Goal: Task Accomplishment & Management: Use online tool/utility

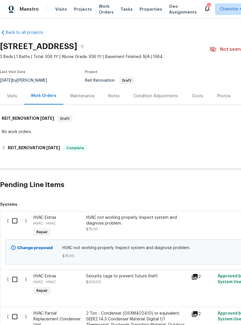
click at [11, 222] on input "checkbox" at bounding box center [17, 221] width 16 height 12
checkbox input "true"
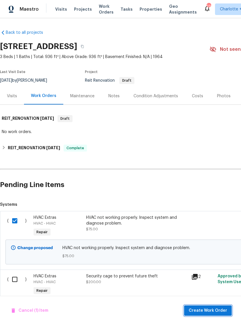
click at [215, 311] on span "Create Work Order" at bounding box center [208, 310] width 38 height 7
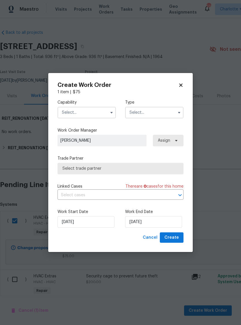
click at [90, 109] on input "text" at bounding box center [86, 113] width 58 height 12
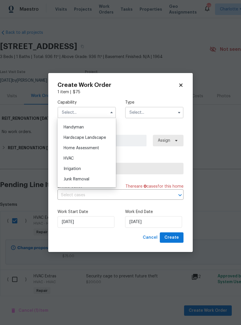
scroll to position [315, 0]
click at [85, 158] on div "HVAC" at bounding box center [86, 159] width 55 height 10
type input "HVAC"
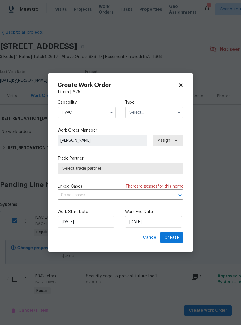
click at [153, 113] on input "text" at bounding box center [154, 113] width 58 height 12
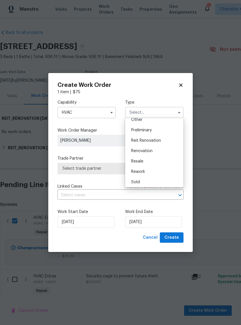
scroll to position [120, 0]
click at [158, 142] on span "Reit Renovation" at bounding box center [146, 140] width 30 height 4
type input "Reit Renovation"
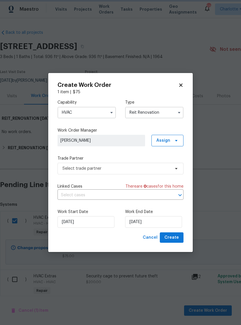
scroll to position [0, 0]
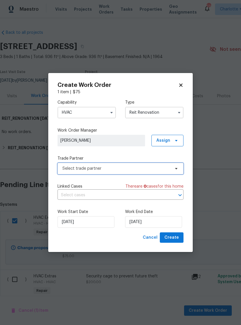
click at [143, 168] on span "Select trade partner" at bounding box center [116, 169] width 108 height 6
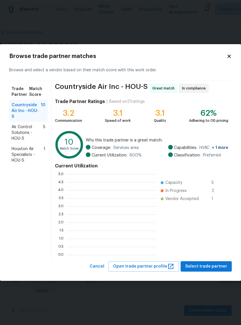
scroll to position [1, 1]
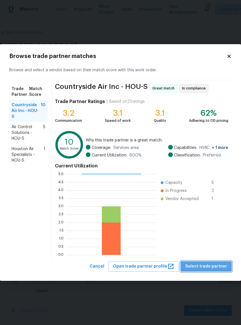
click at [213, 267] on span "Select trade partner" at bounding box center [206, 266] width 42 height 7
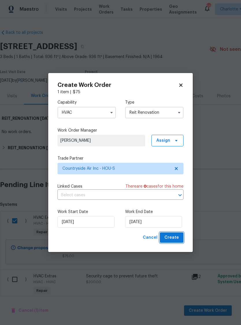
click at [175, 240] on span "Create" at bounding box center [171, 237] width 14 height 7
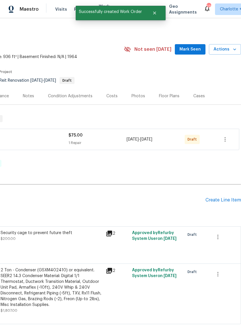
scroll to position [0, 86]
click at [225, 140] on icon "button" at bounding box center [224, 139] width 1 height 5
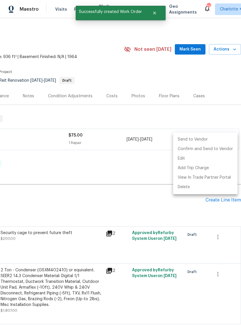
click at [202, 138] on li "Send to Vendor" at bounding box center [205, 140] width 64 height 10
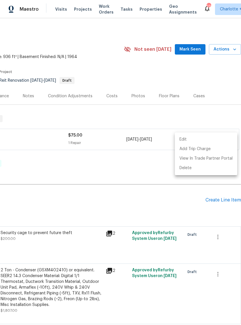
click at [75, 162] on div at bounding box center [120, 162] width 241 height 325
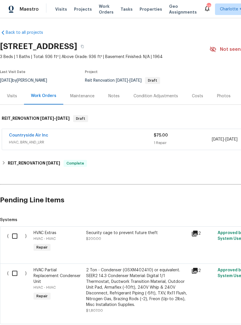
scroll to position [0, 0]
click at [35, 136] on link "Countryside Air Inc" at bounding box center [28, 135] width 39 height 4
